Goal: Check status: Check status

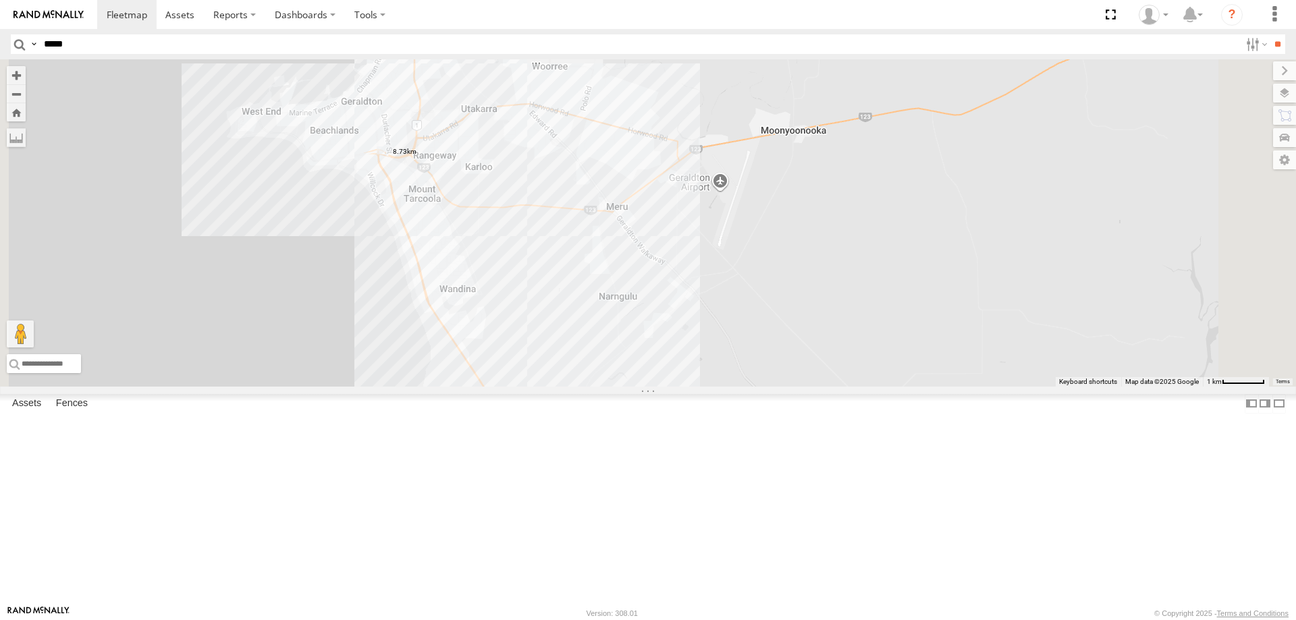
type input "*****"
click at [1270, 34] on input "**" at bounding box center [1278, 44] width 16 height 20
click at [0, 0] on div "PM728 Linehaul" at bounding box center [0, 0] width 0 height 0
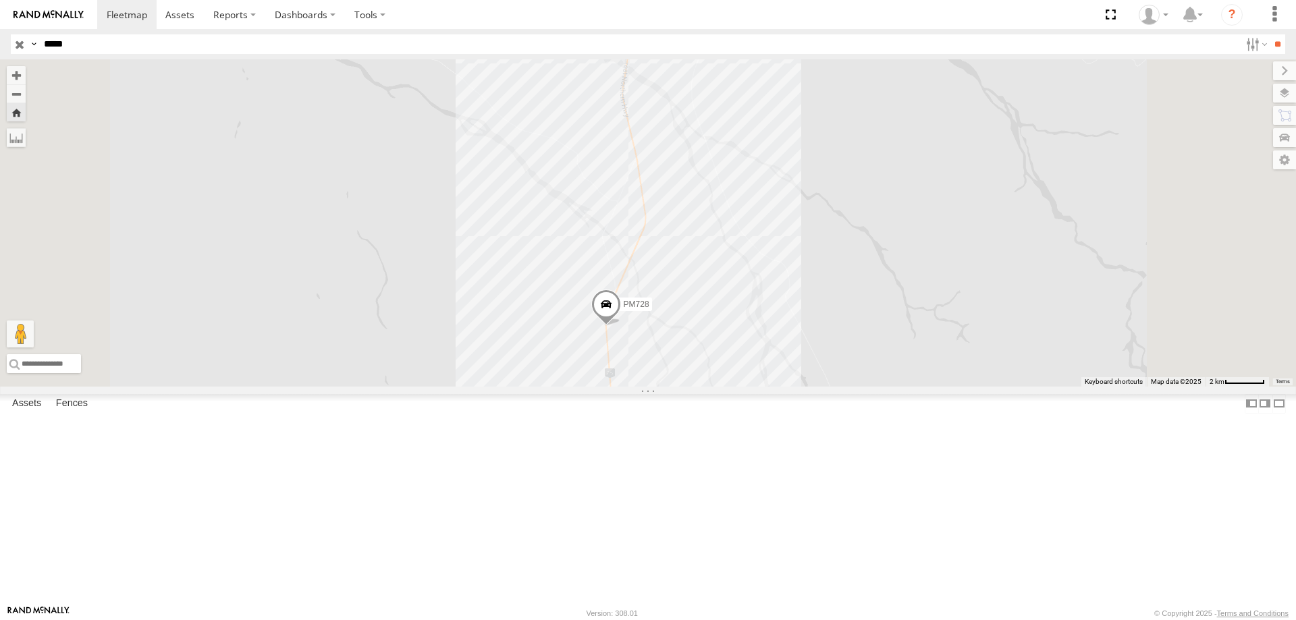
click at [621, 325] on span at bounding box center [606, 307] width 30 height 36
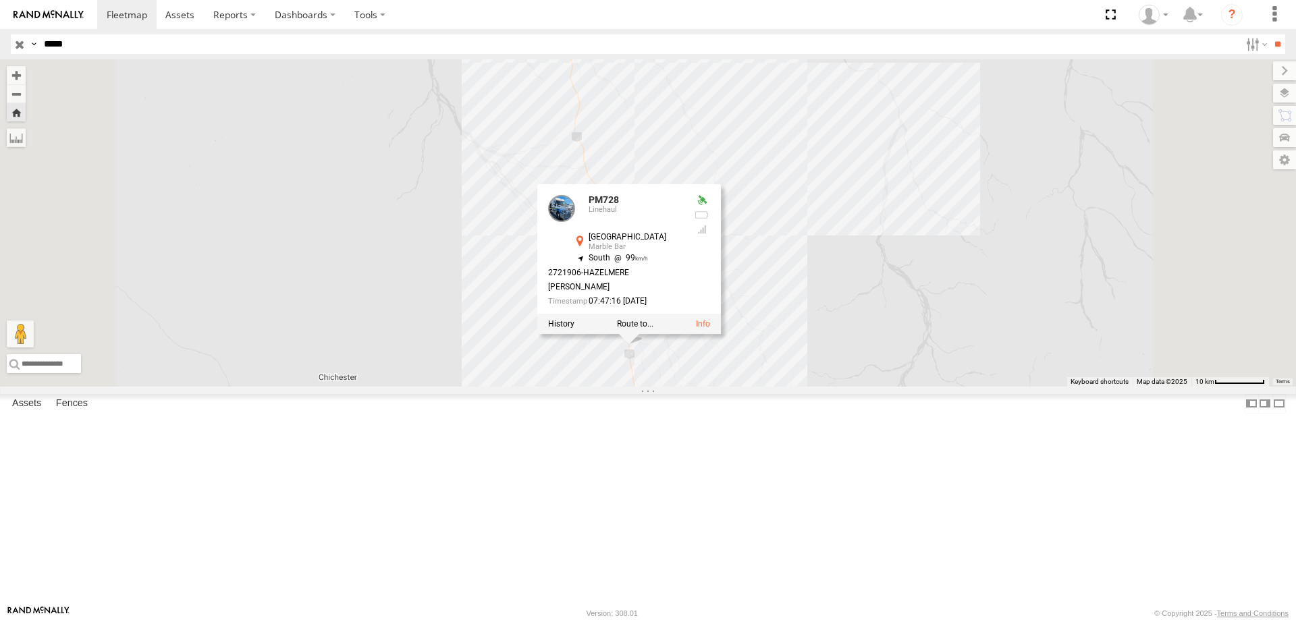
drag, startPoint x: 916, startPoint y: 494, endPoint x: 891, endPoint y: 333, distance: 163.3
click at [891, 338] on div "PM728 PM728 Linehaul [GEOGRAPHIC_DATA] -21.82219 , 118.81665 South 99 2721906-[…" at bounding box center [648, 222] width 1296 height 327
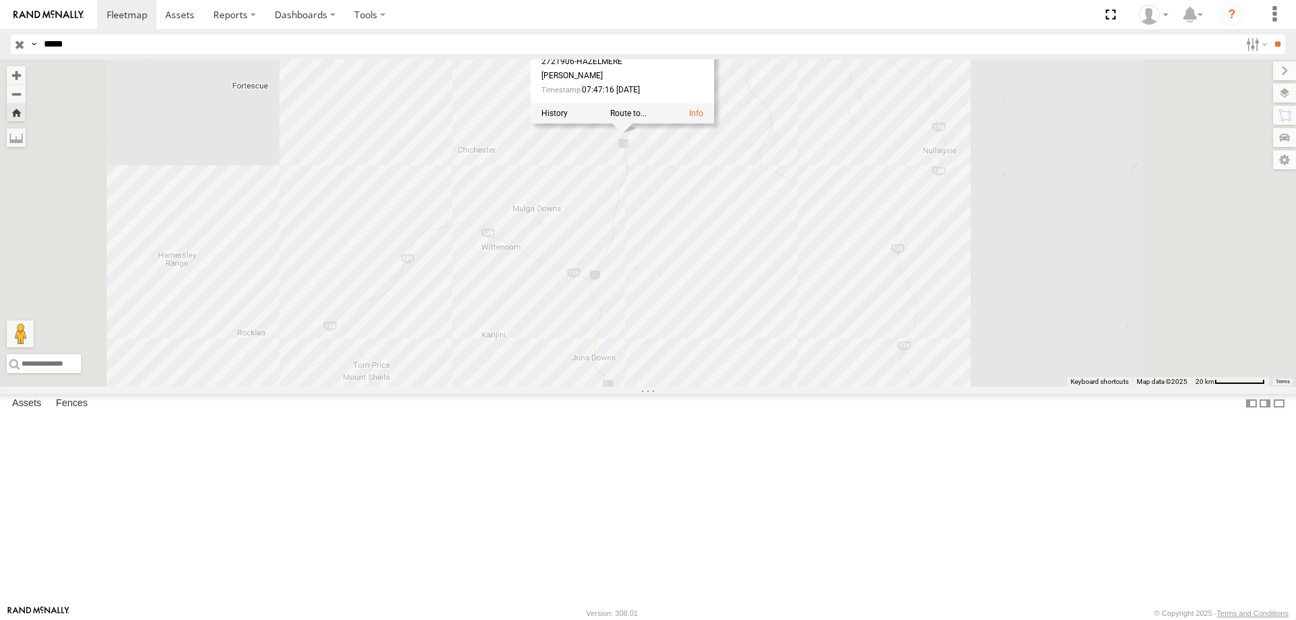
drag, startPoint x: 818, startPoint y: 427, endPoint x: 786, endPoint y: 403, distance: 40.0
click at [786, 387] on div "PM728 PM728 Linehaul [GEOGRAPHIC_DATA] -21.82219 , 118.81665 South 99 2721906-[…" at bounding box center [648, 222] width 1296 height 327
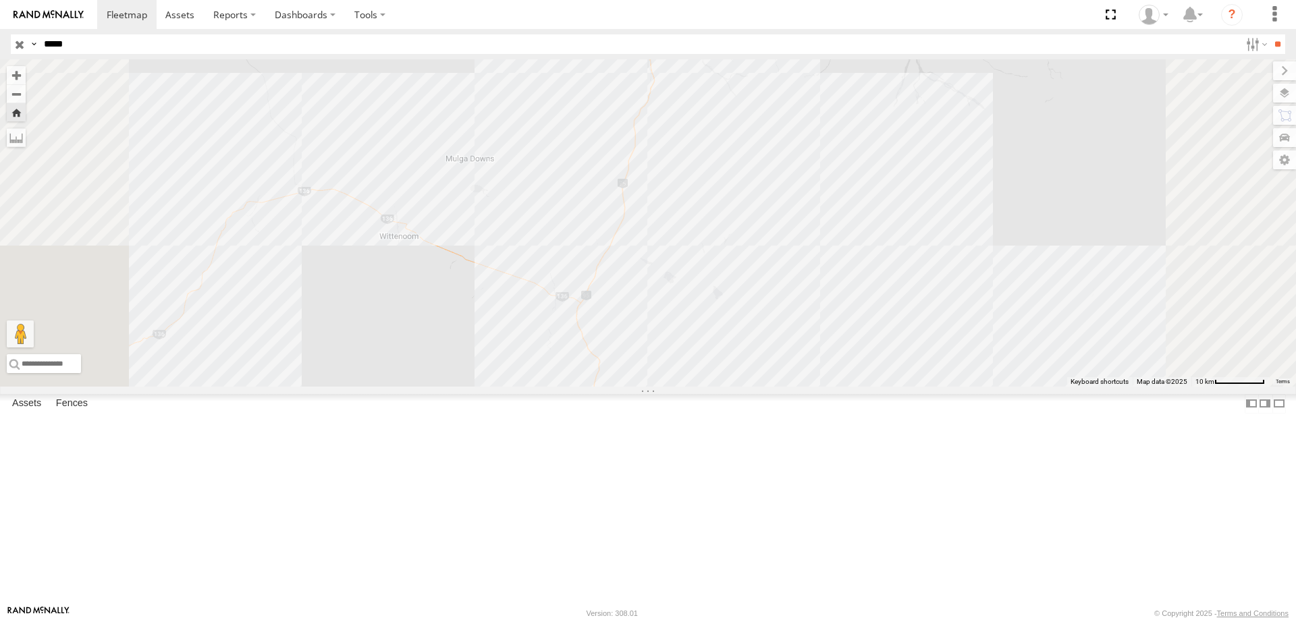
drag, startPoint x: 783, startPoint y: 300, endPoint x: 783, endPoint y: 356, distance: 56.0
click at [783, 356] on div "PM728 PM728 Linehaul [GEOGRAPHIC_DATA] -21.82219 , 118.81665 South 99 2721906-[…" at bounding box center [648, 222] width 1296 height 327
drag, startPoint x: 816, startPoint y: 425, endPoint x: 811, endPoint y: 394, distance: 31.5
click at [811, 387] on div "PM728 PM728 Linehaul [GEOGRAPHIC_DATA] -21.82219 , 118.81665 South 99 2721906-[…" at bounding box center [648, 222] width 1296 height 327
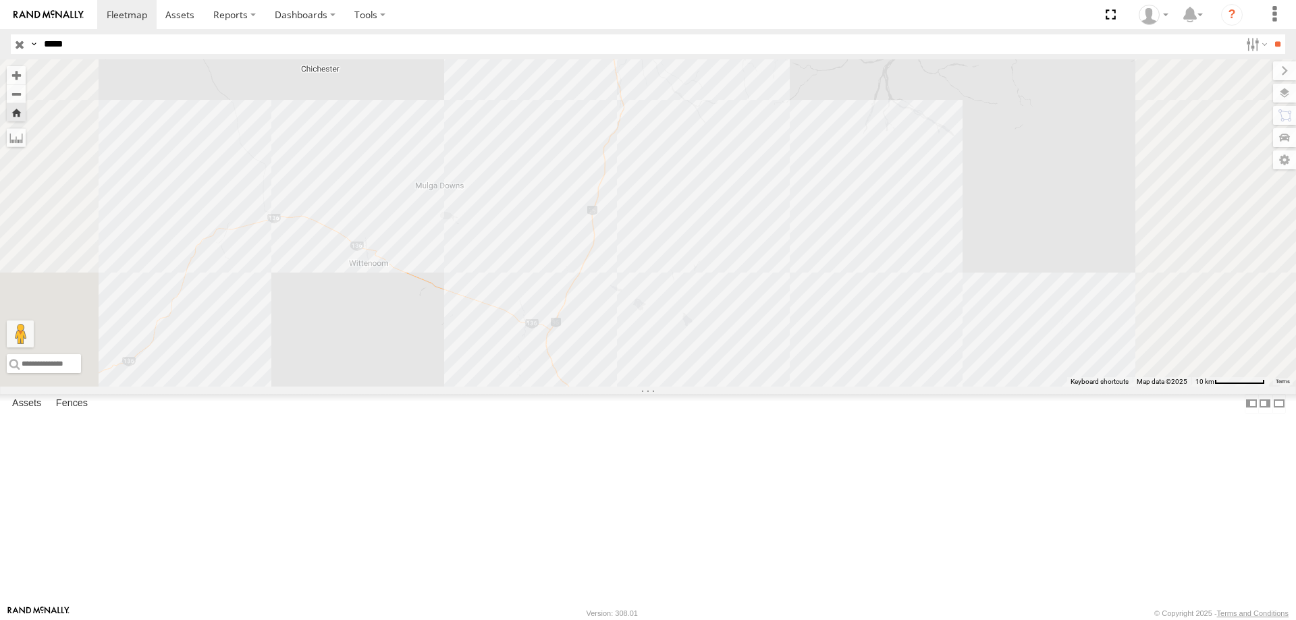
drag, startPoint x: 757, startPoint y: 244, endPoint x: 749, endPoint y: 265, distance: 21.6
click at [749, 265] on div "PM728 PM728 Linehaul [GEOGRAPHIC_DATA] -21.82219 , 118.81665 South 99 2721906-[…" at bounding box center [648, 222] width 1296 height 327
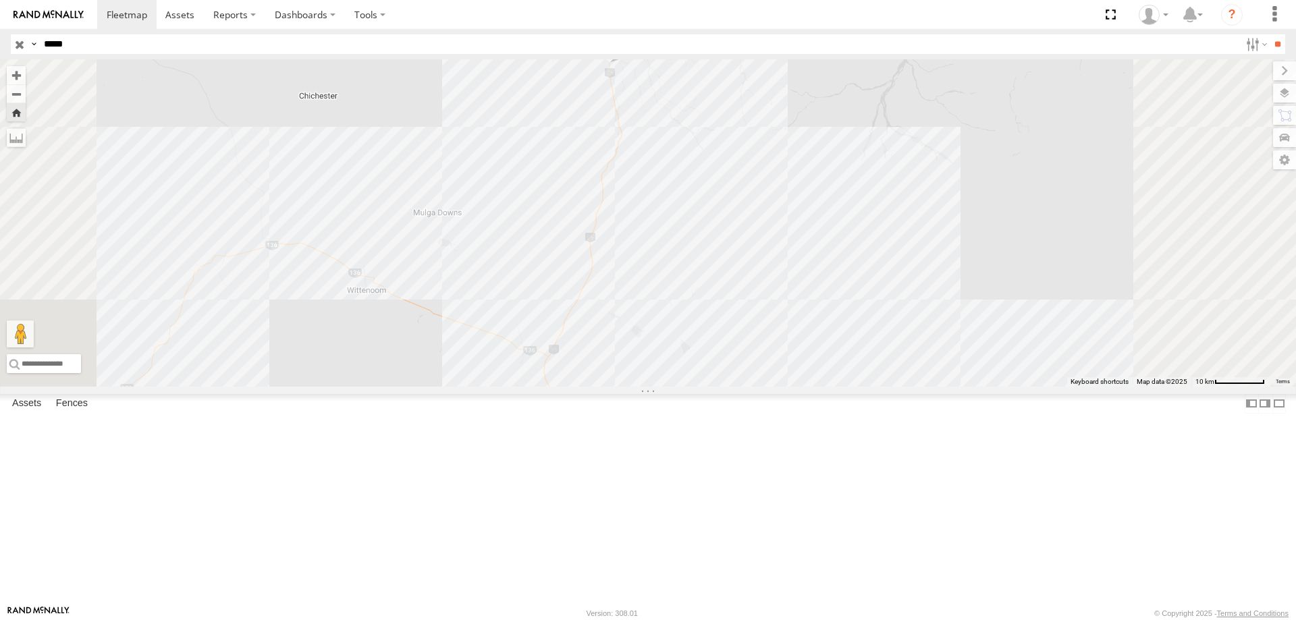
drag, startPoint x: 918, startPoint y: 294, endPoint x: 919, endPoint y: 318, distance: 23.6
click at [919, 318] on div "PM728 PM728 Linehaul [GEOGRAPHIC_DATA] -21.82219 , 118.81665 South 99 2721906-[…" at bounding box center [648, 222] width 1296 height 327
